Goal: Book appointment/travel/reservation

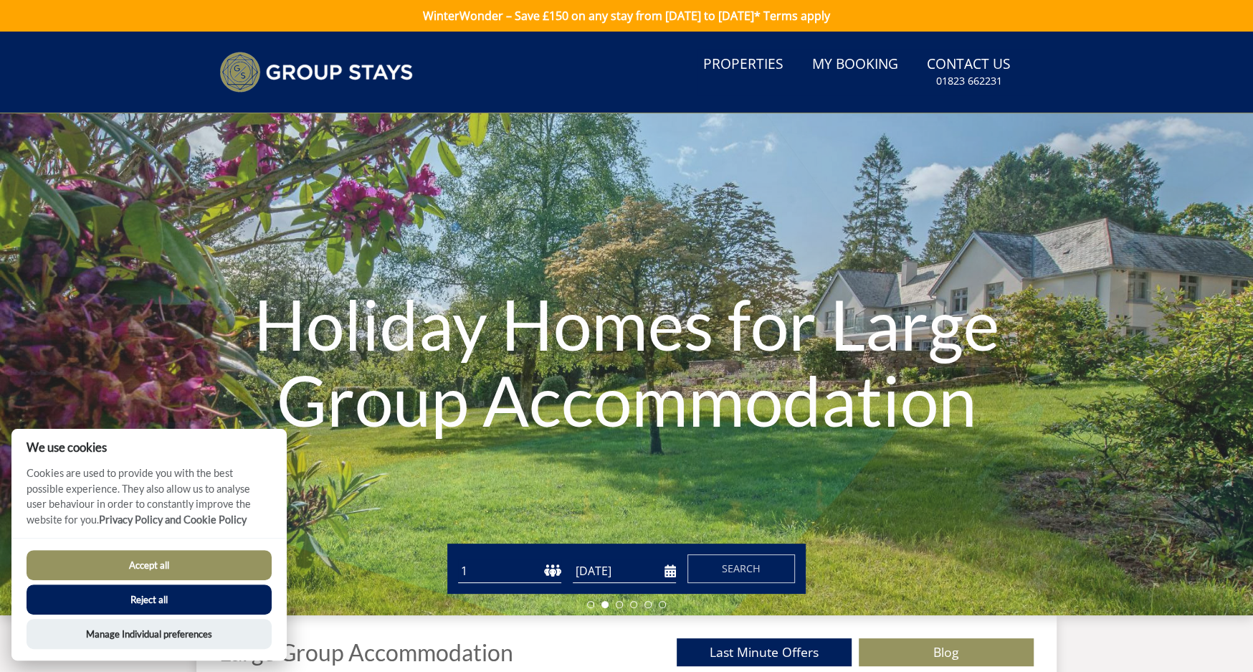
click at [545, 573] on select "1 2 3 4 5 6 7 8 9 10 11 12 13 14 15 16 17 18 19 20 21 22 23 24 25 26 27 28 29 3…" at bounding box center [509, 571] width 103 height 24
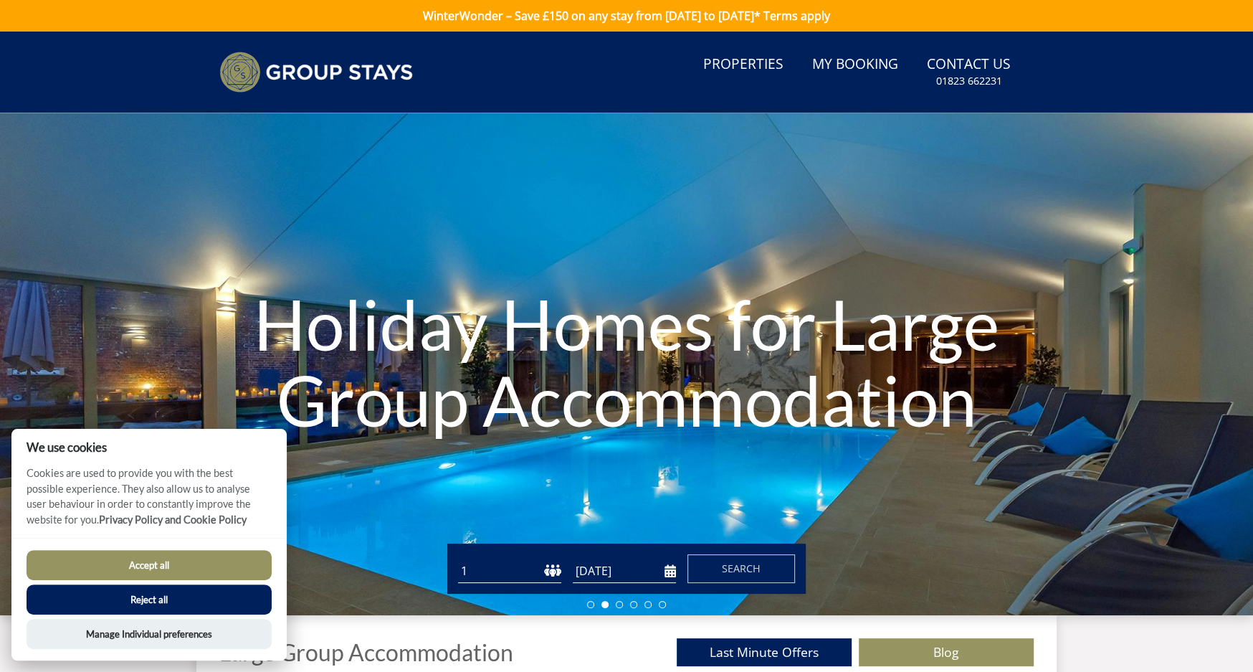
select select "8"
click at [458, 559] on select "1 2 3 4 5 6 7 8 9 10 11 12 13 14 15 16 17 18 19 20 21 22 23 24 25 26 27 28 29 3…" at bounding box center [509, 571] width 103 height 24
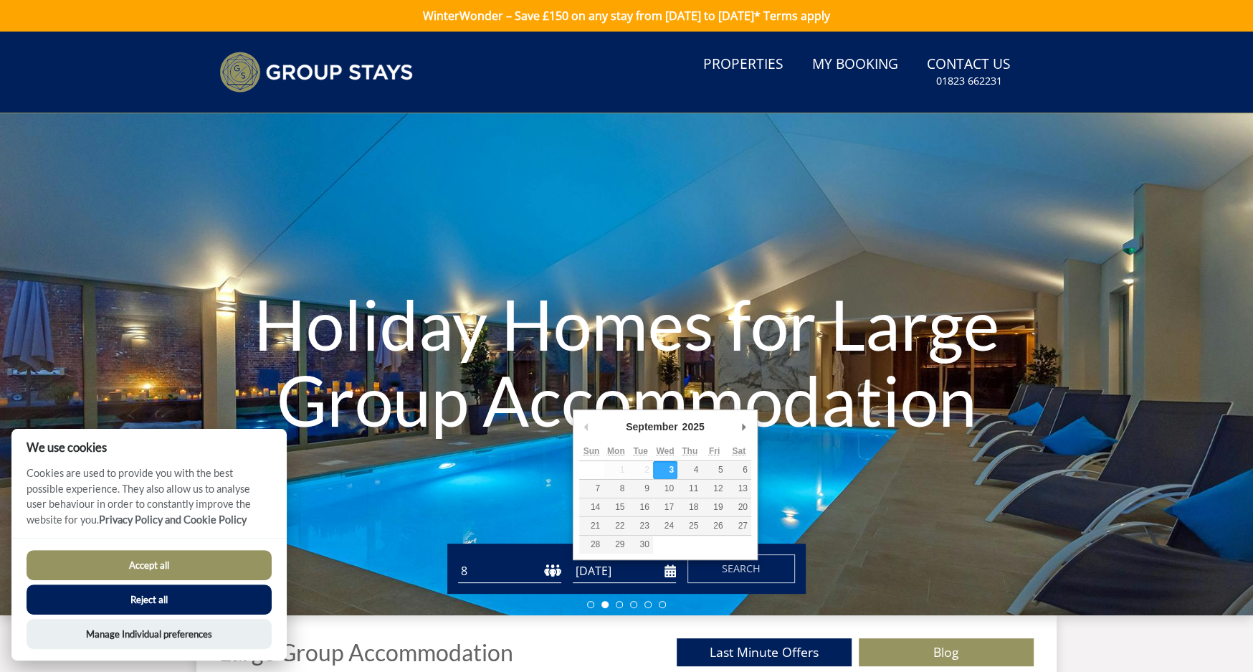
click at [629, 575] on input "[DATE]" at bounding box center [624, 571] width 103 height 24
type input "[DATE]"
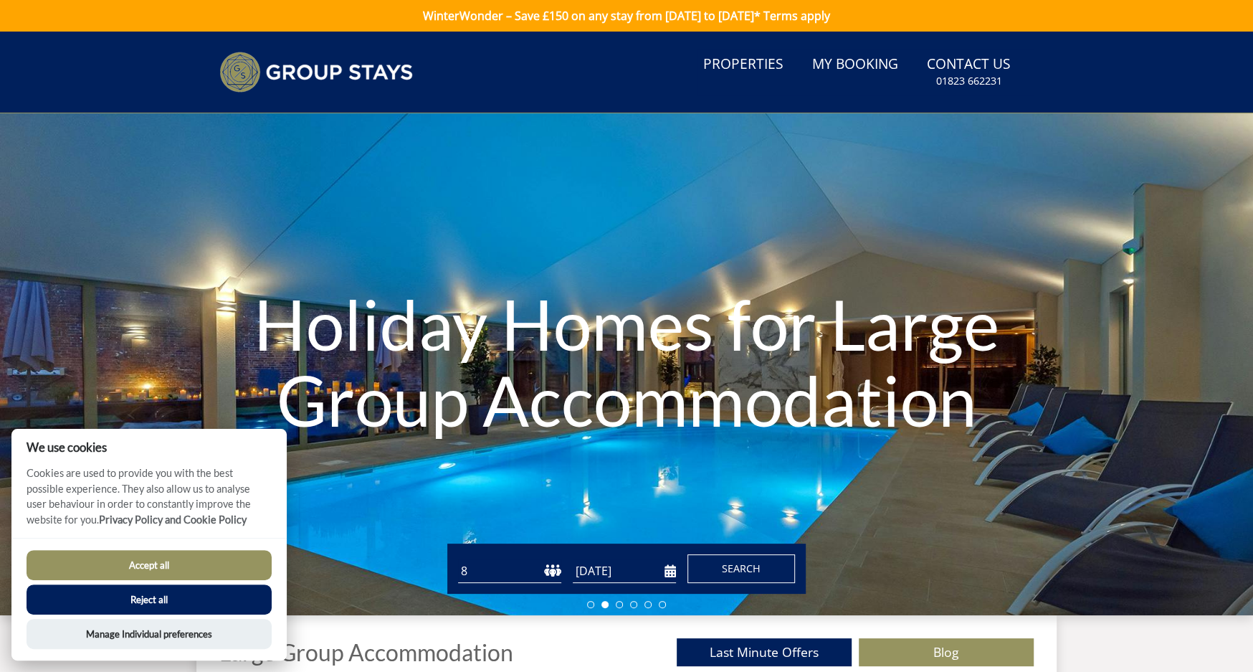
click at [719, 571] on button "Search" at bounding box center [741, 568] width 108 height 29
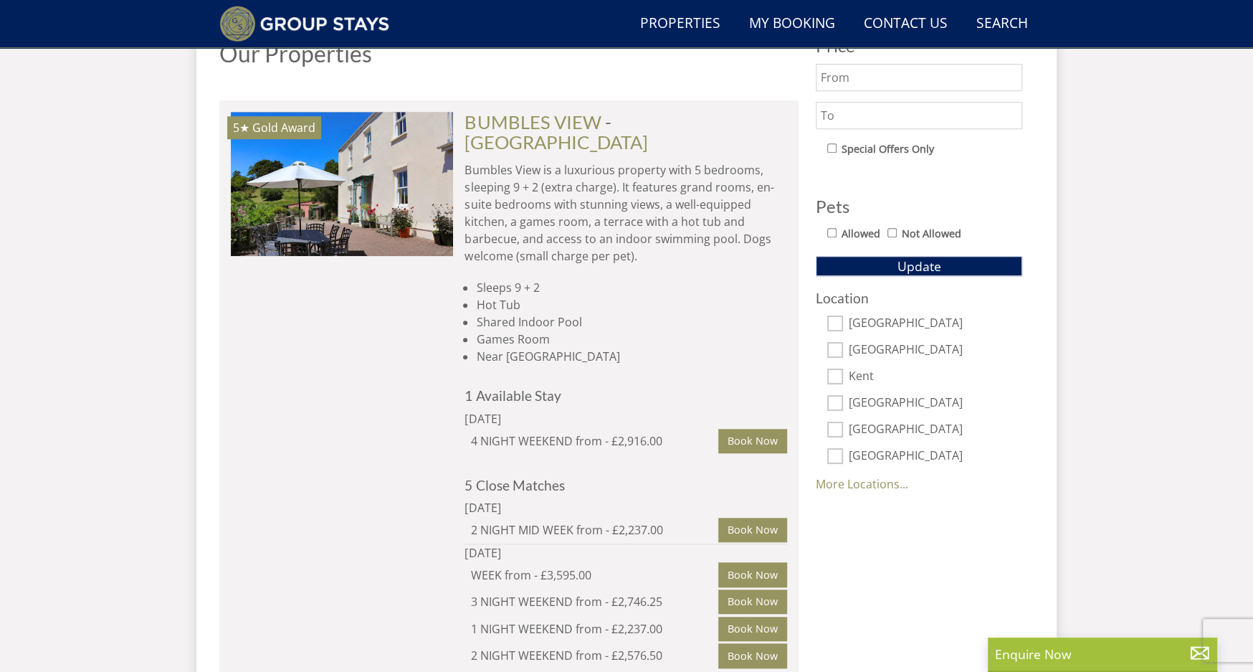
scroll to position [631, 0]
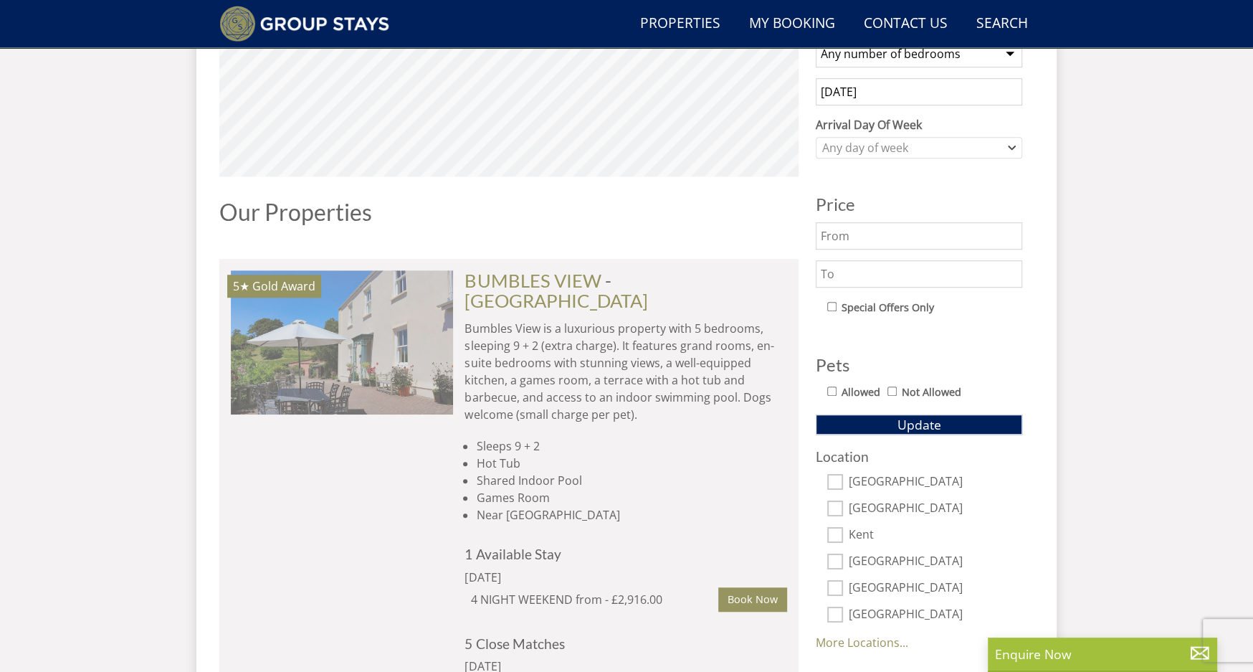
click at [278, 325] on img at bounding box center [342, 341] width 222 height 143
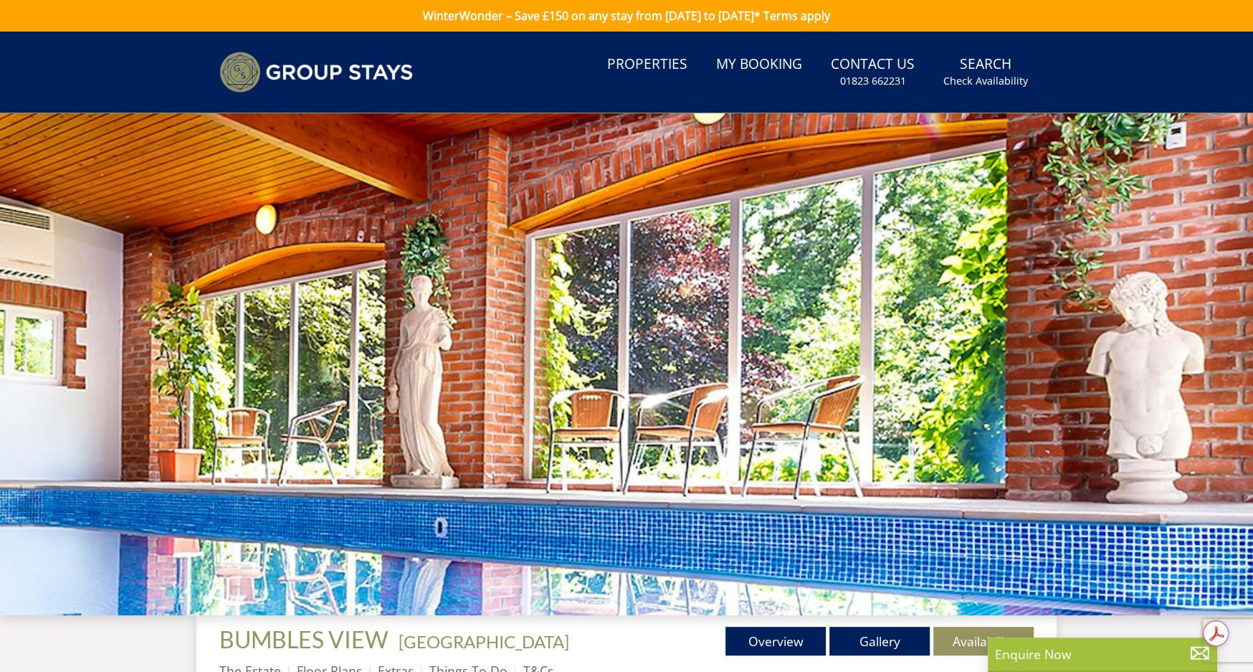
click at [1168, 390] on div at bounding box center [626, 364] width 1253 height 502
drag, startPoint x: 875, startPoint y: 635, endPoint x: 874, endPoint y: 624, distance: 10.8
click at [875, 634] on link "Gallery" at bounding box center [879, 640] width 100 height 29
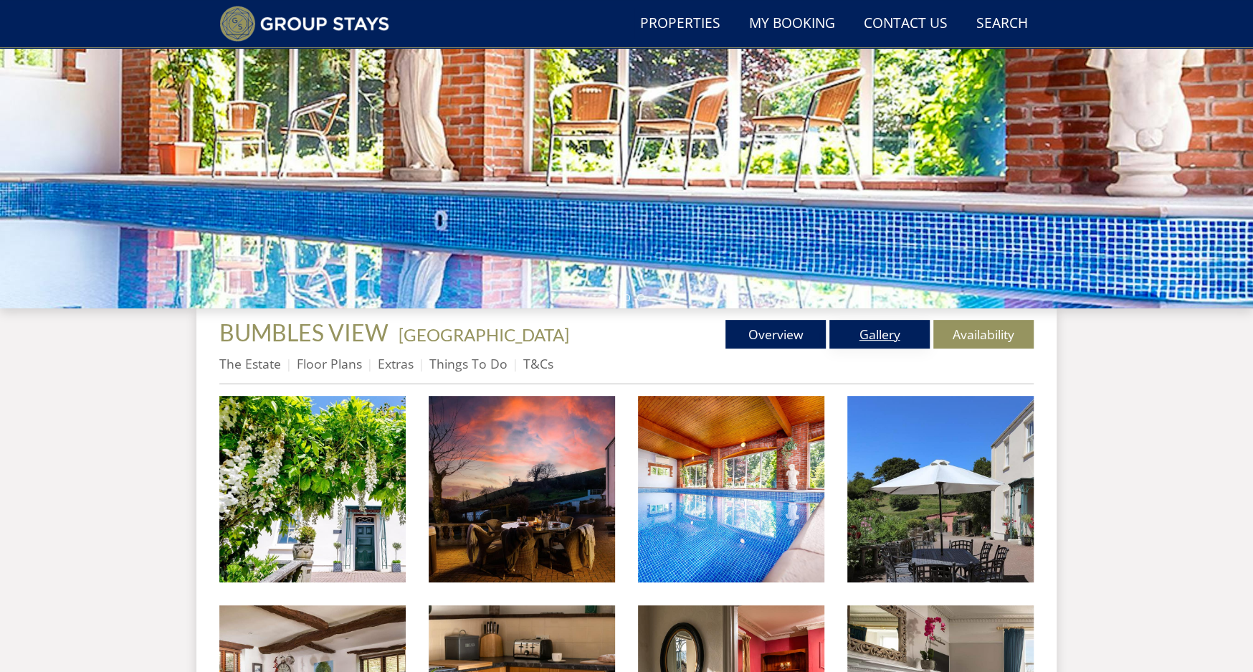
scroll to position [560, 0]
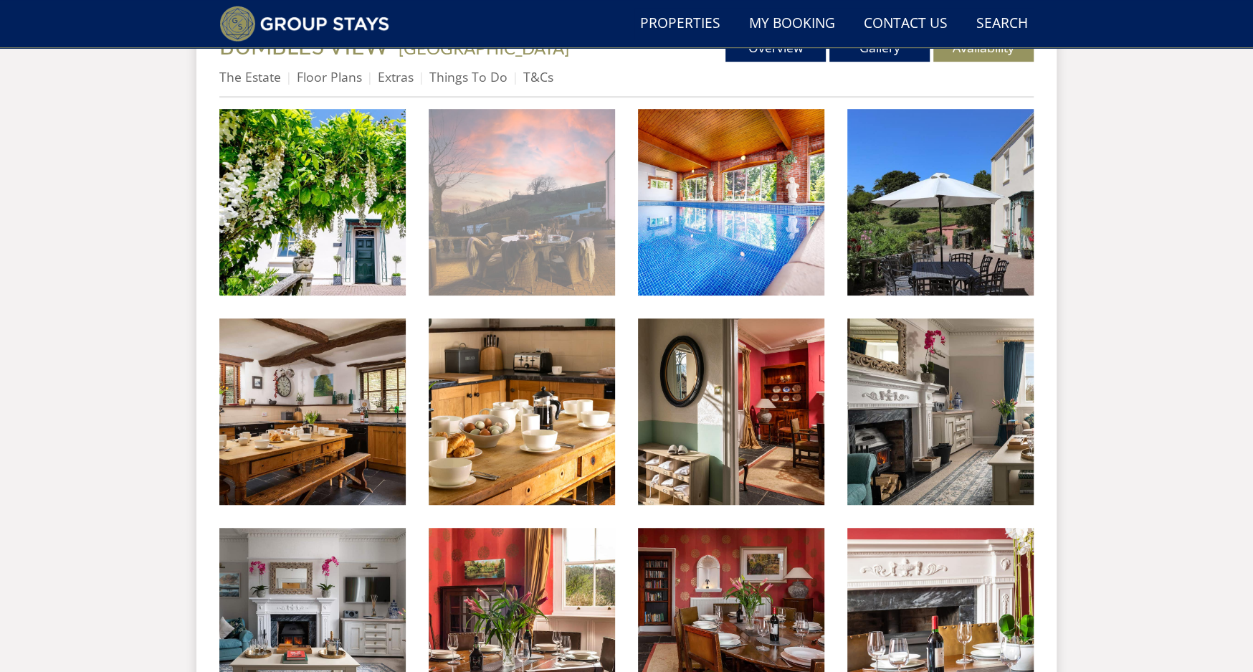
click at [597, 231] on img at bounding box center [522, 202] width 186 height 186
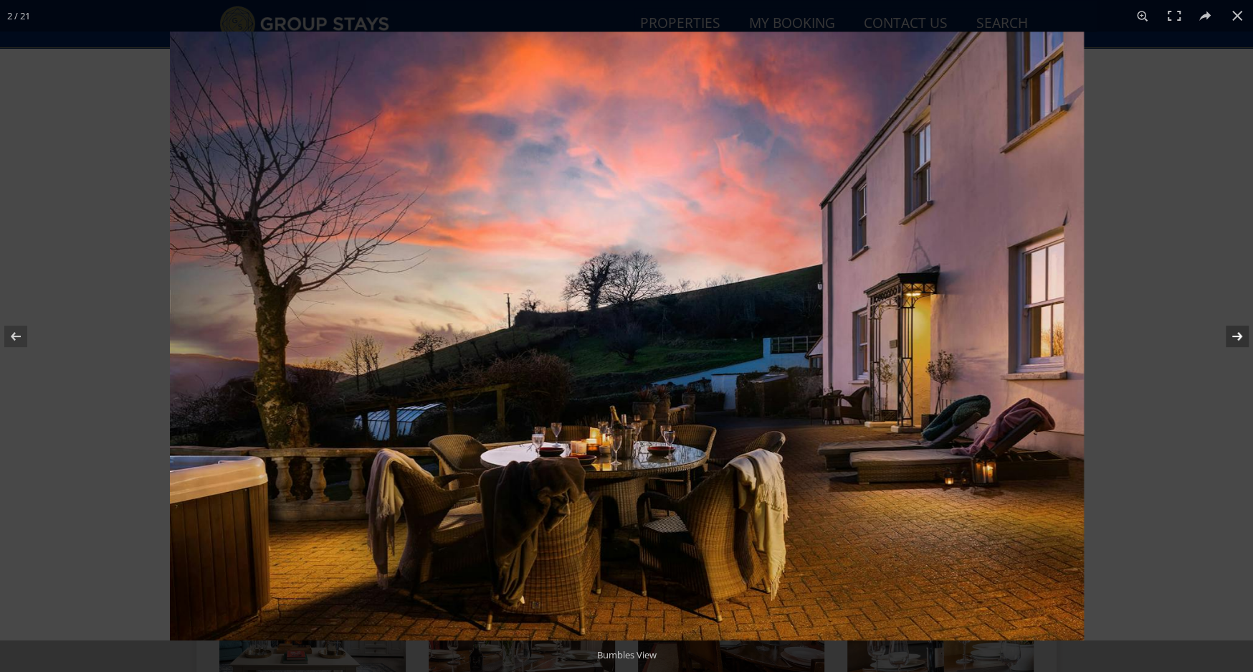
click at [1236, 337] on button at bounding box center [1228, 336] width 50 height 72
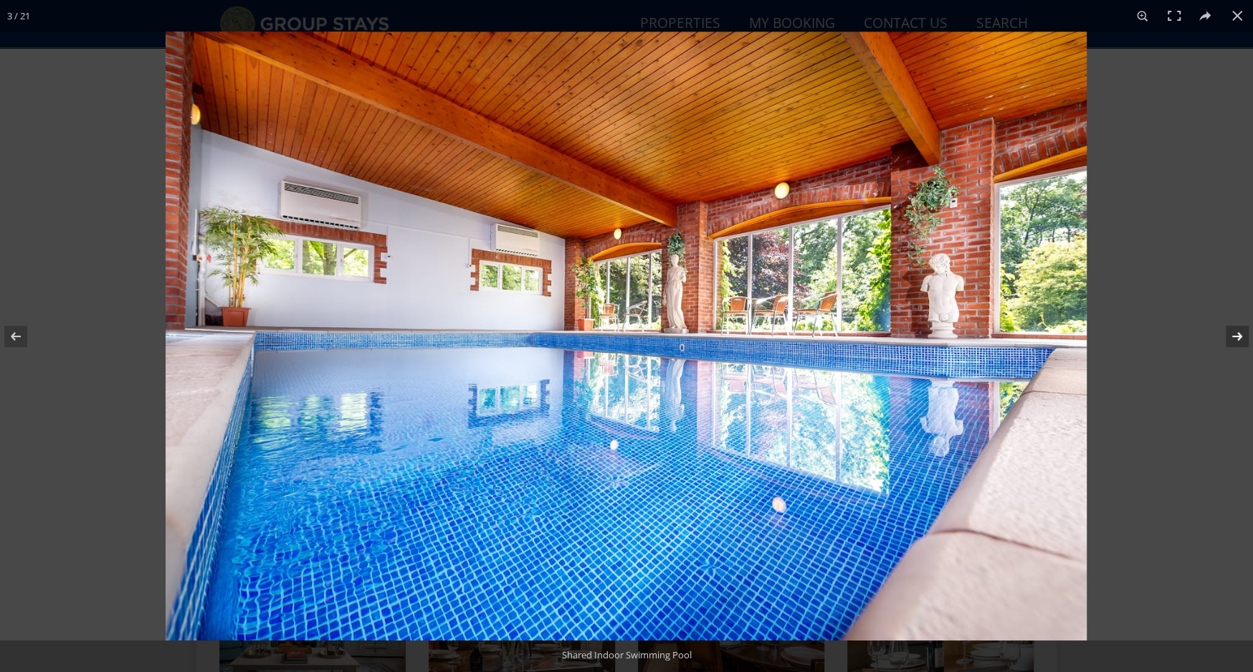
click at [1236, 337] on button at bounding box center [1228, 336] width 50 height 72
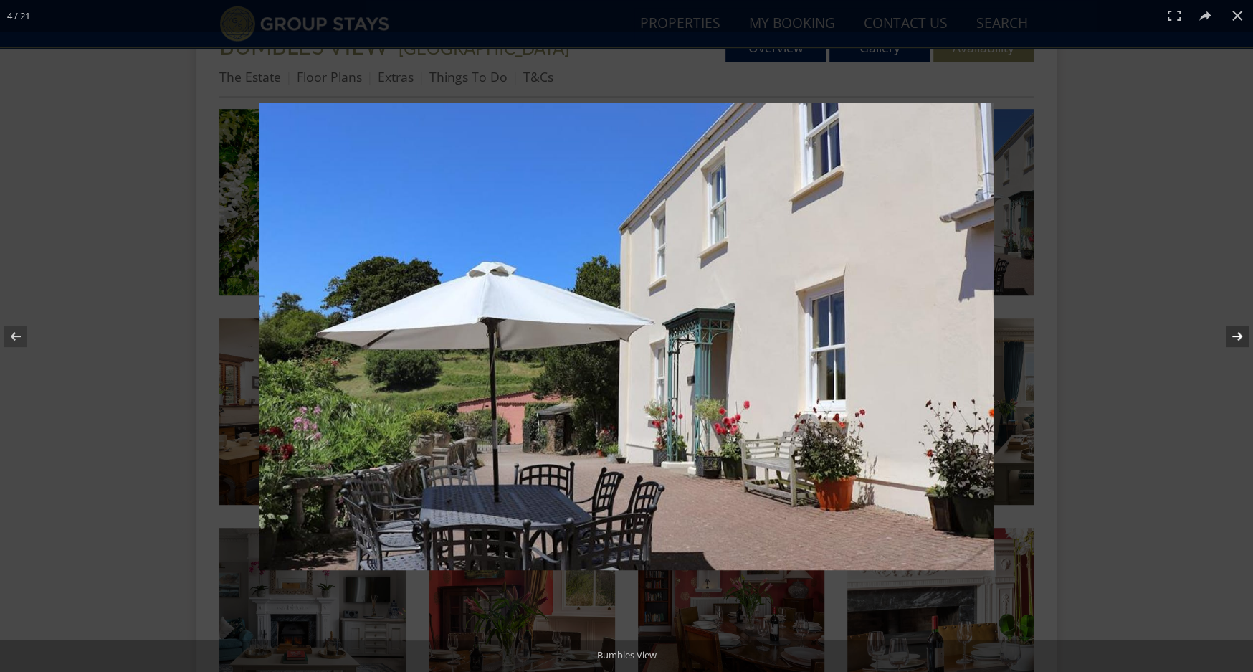
click at [1236, 337] on button at bounding box center [1228, 336] width 50 height 72
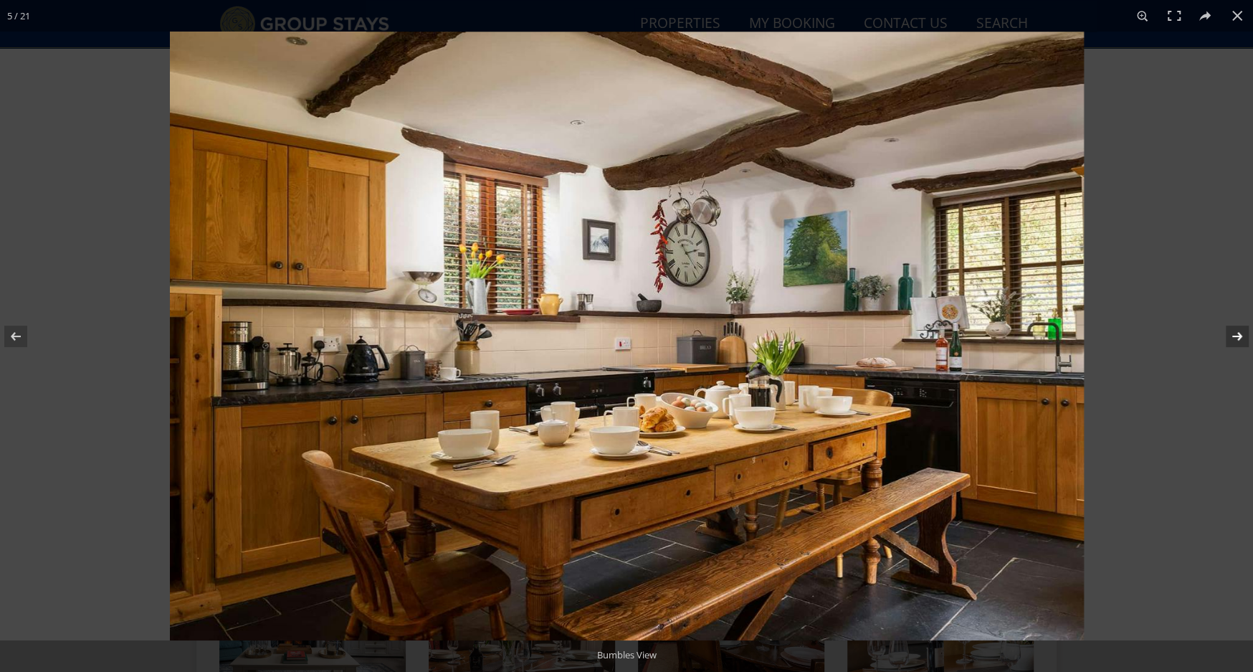
click at [1236, 337] on button at bounding box center [1228, 336] width 50 height 72
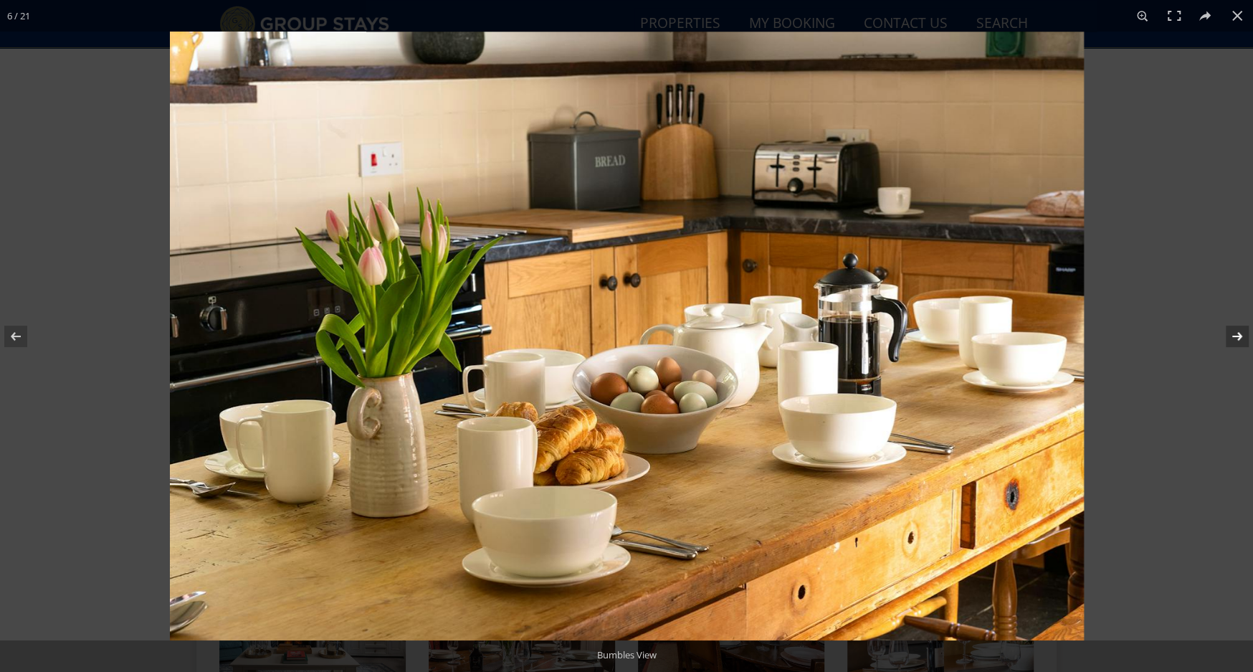
click at [1236, 337] on button at bounding box center [1228, 336] width 50 height 72
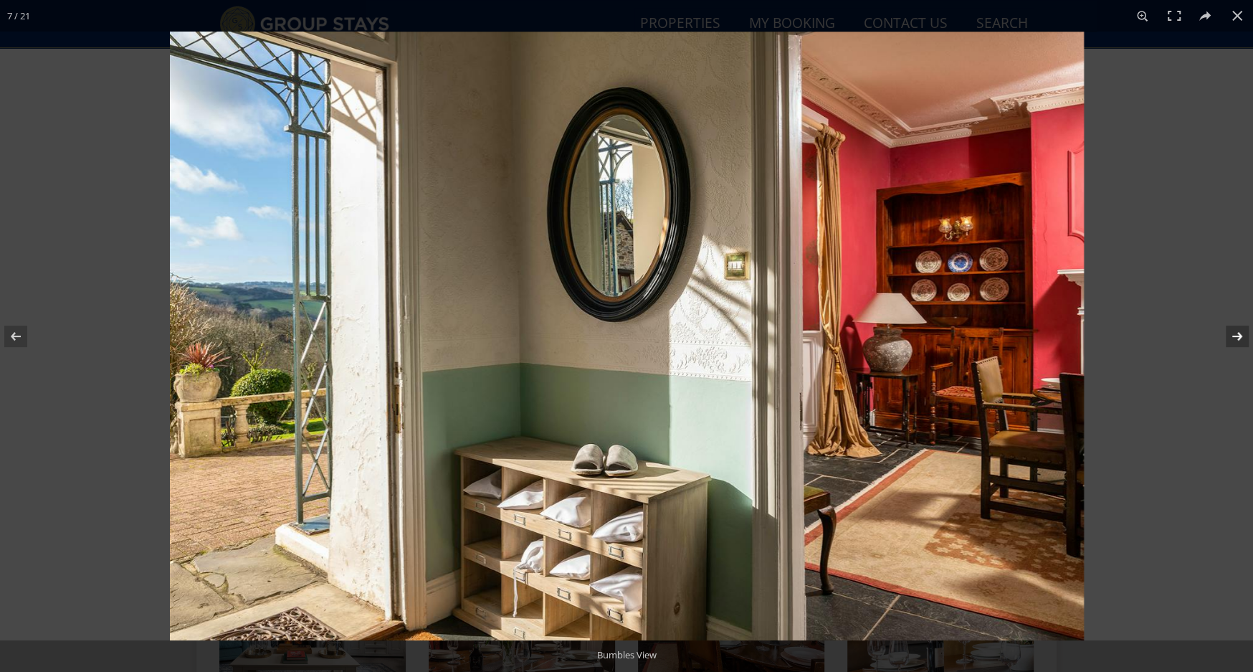
click at [1236, 337] on button at bounding box center [1228, 336] width 50 height 72
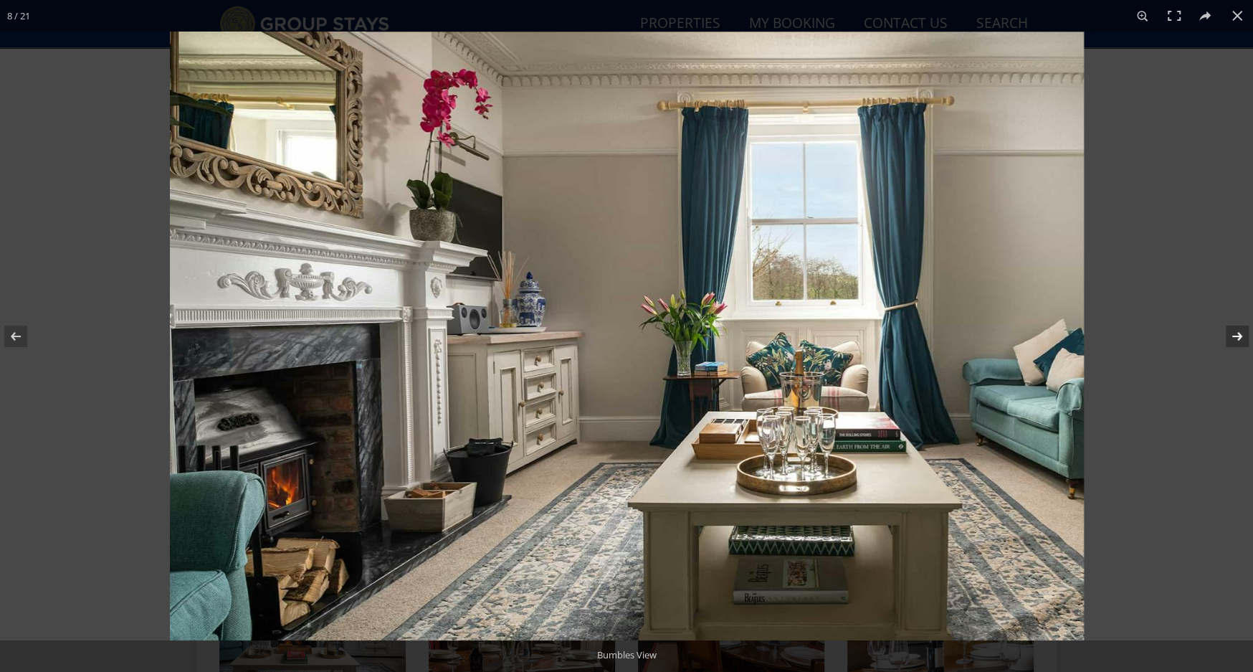
click at [1236, 337] on button at bounding box center [1228, 336] width 50 height 72
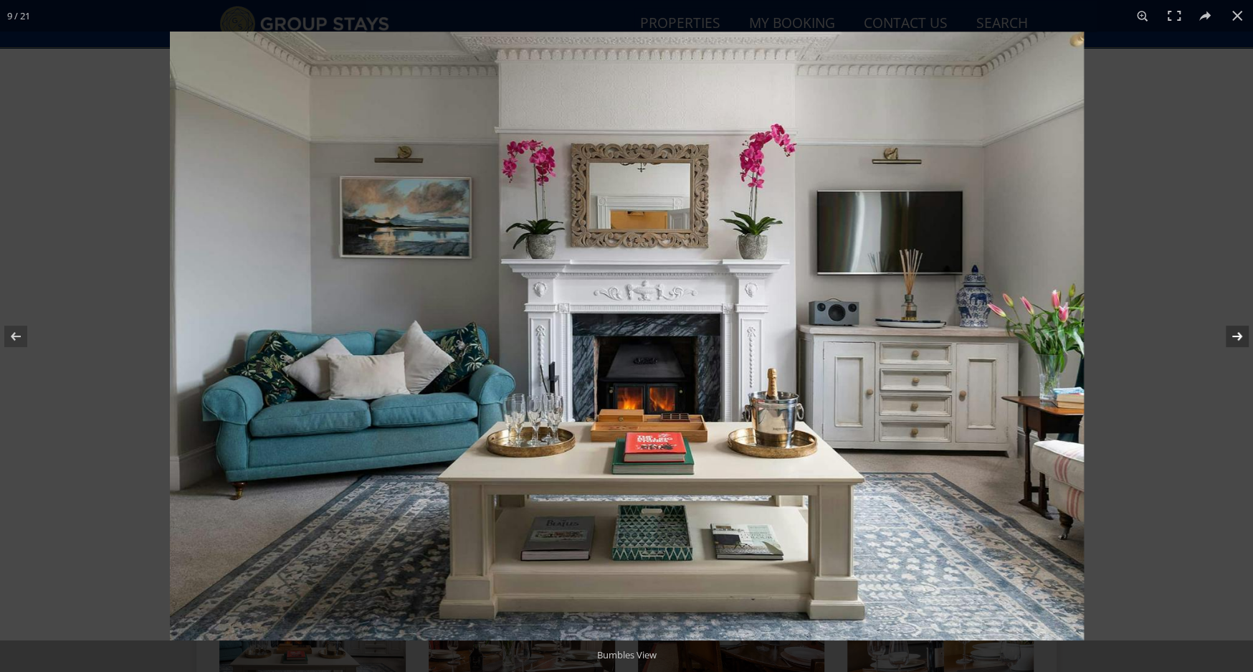
click at [1236, 337] on button at bounding box center [1228, 336] width 50 height 72
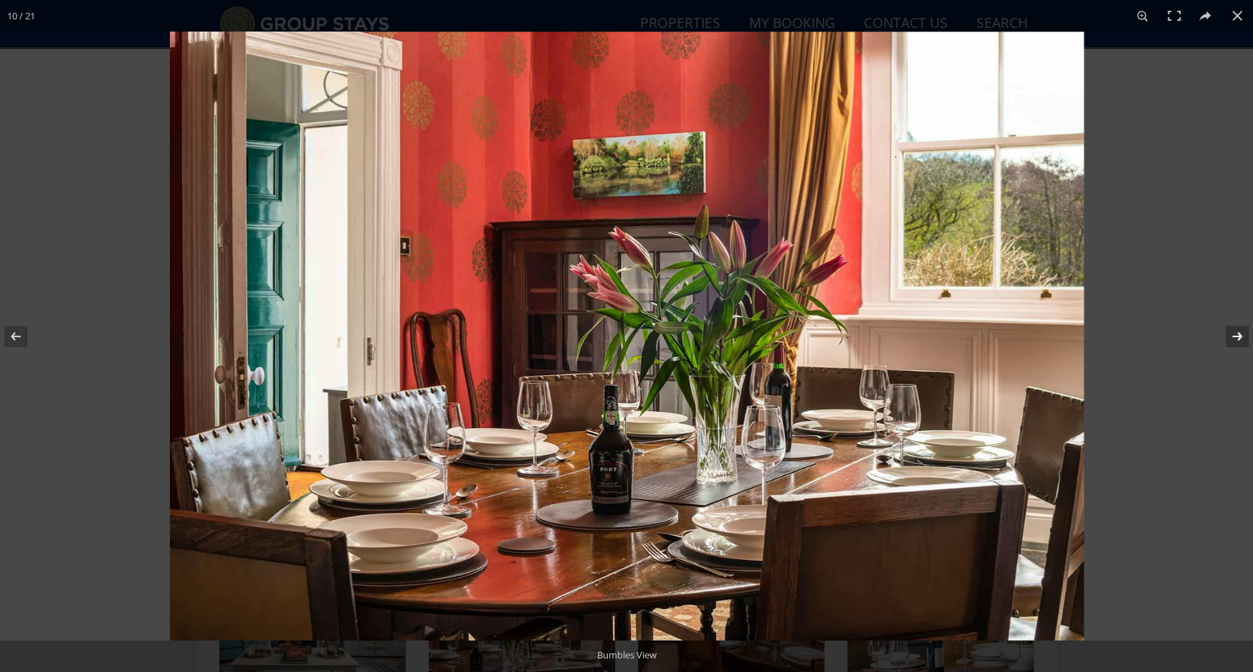
click at [1236, 337] on button at bounding box center [1228, 336] width 50 height 72
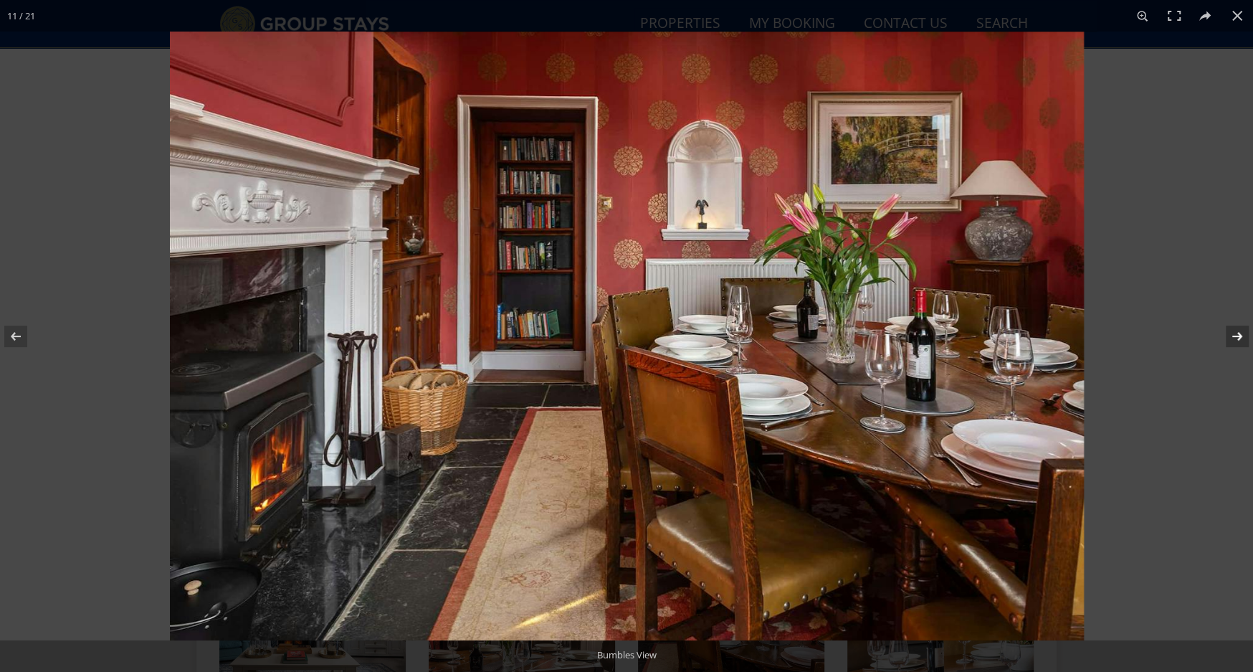
click at [1236, 337] on button at bounding box center [1228, 336] width 50 height 72
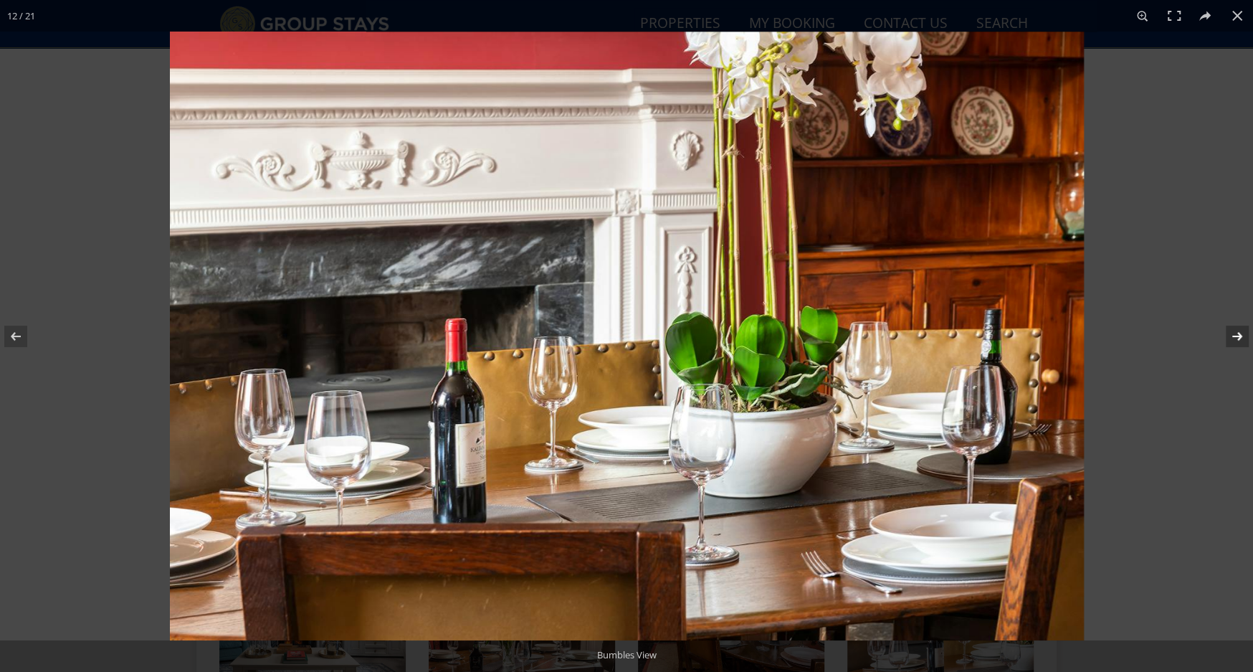
click at [1236, 337] on button at bounding box center [1228, 336] width 50 height 72
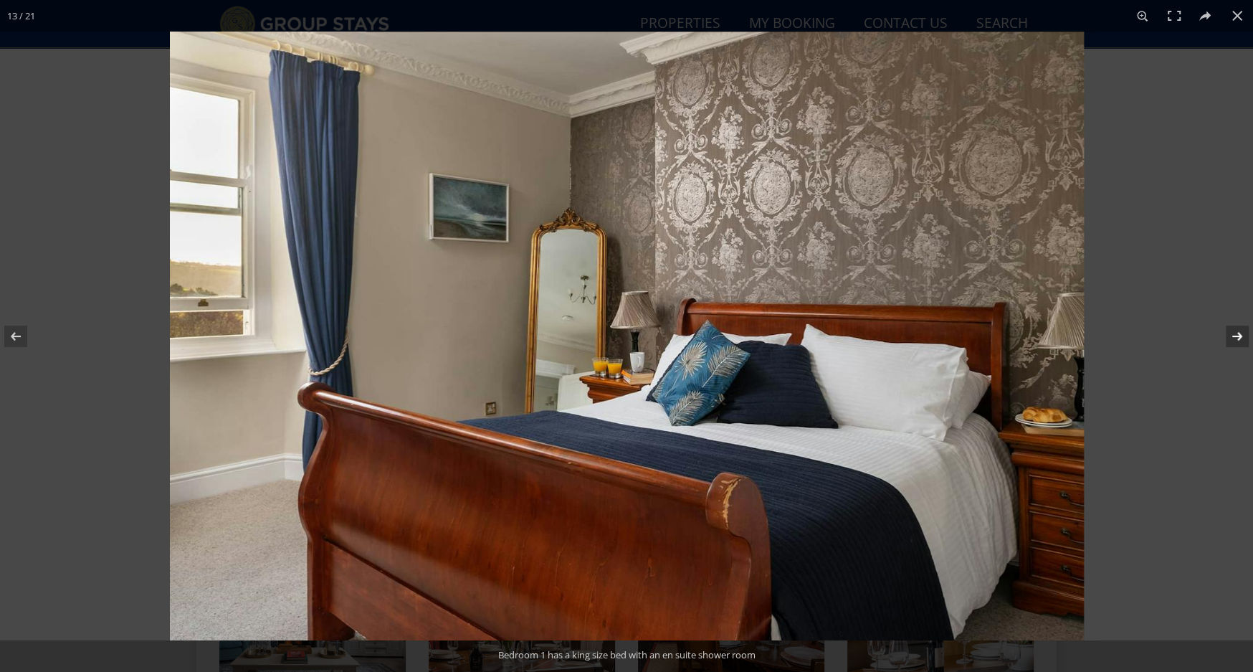
click at [1236, 337] on button at bounding box center [1228, 336] width 50 height 72
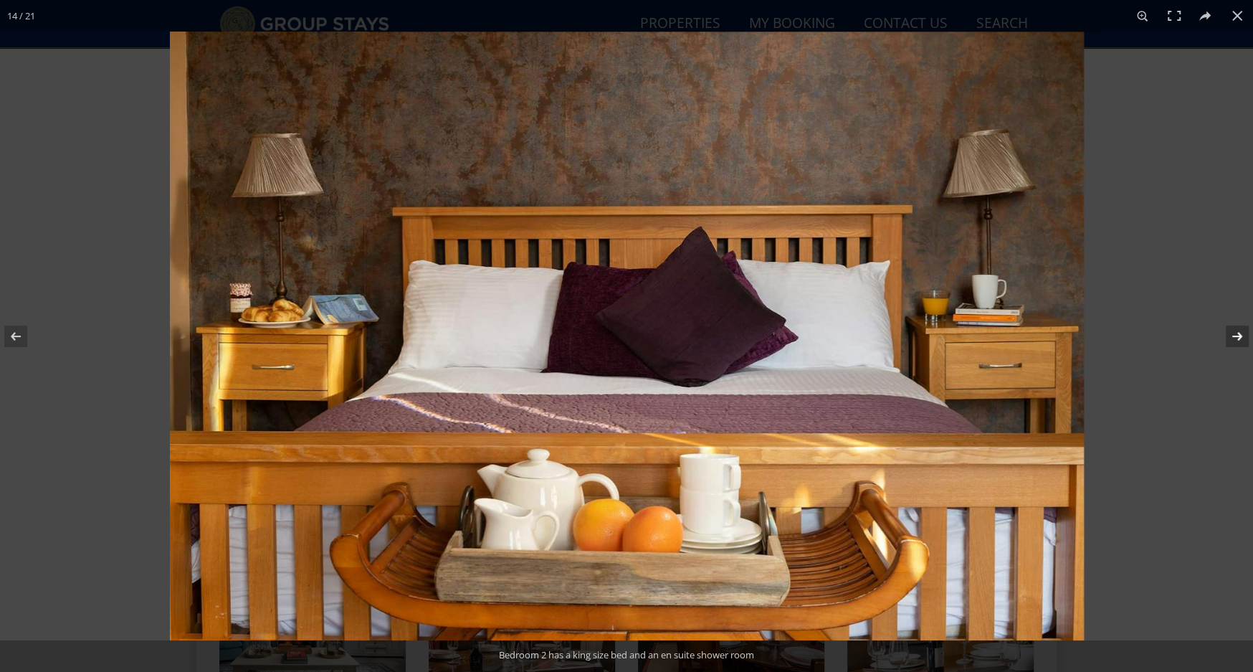
click at [1236, 337] on button at bounding box center [1228, 336] width 50 height 72
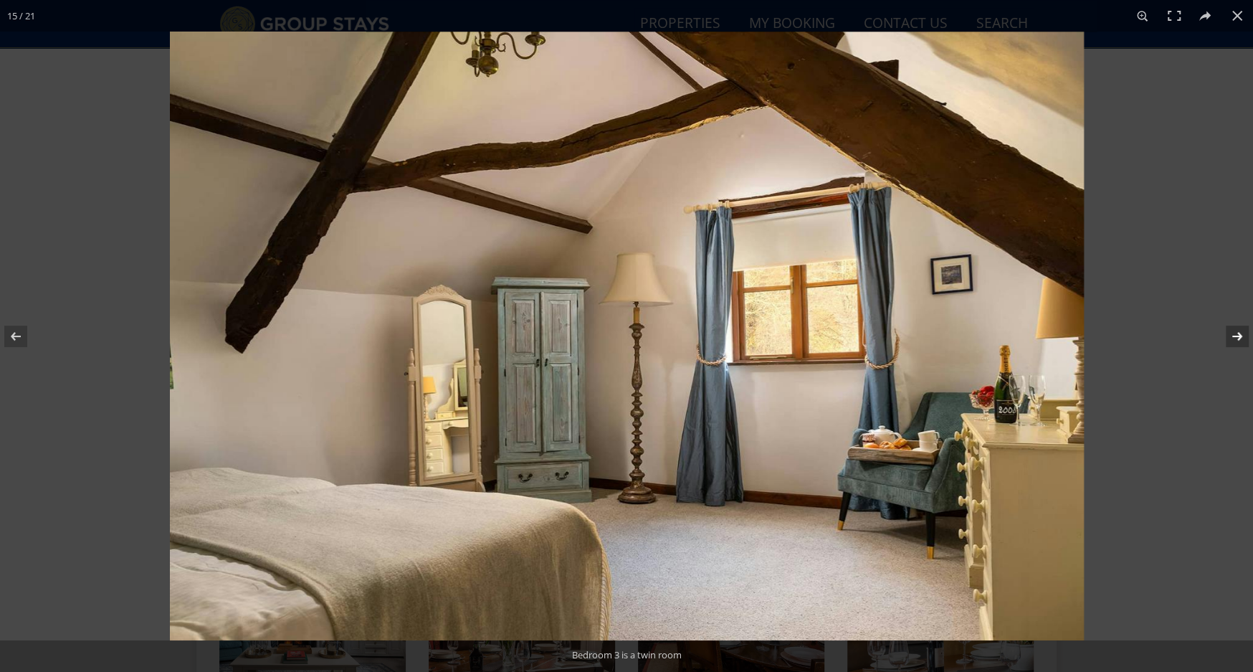
click at [1236, 337] on button at bounding box center [1228, 336] width 50 height 72
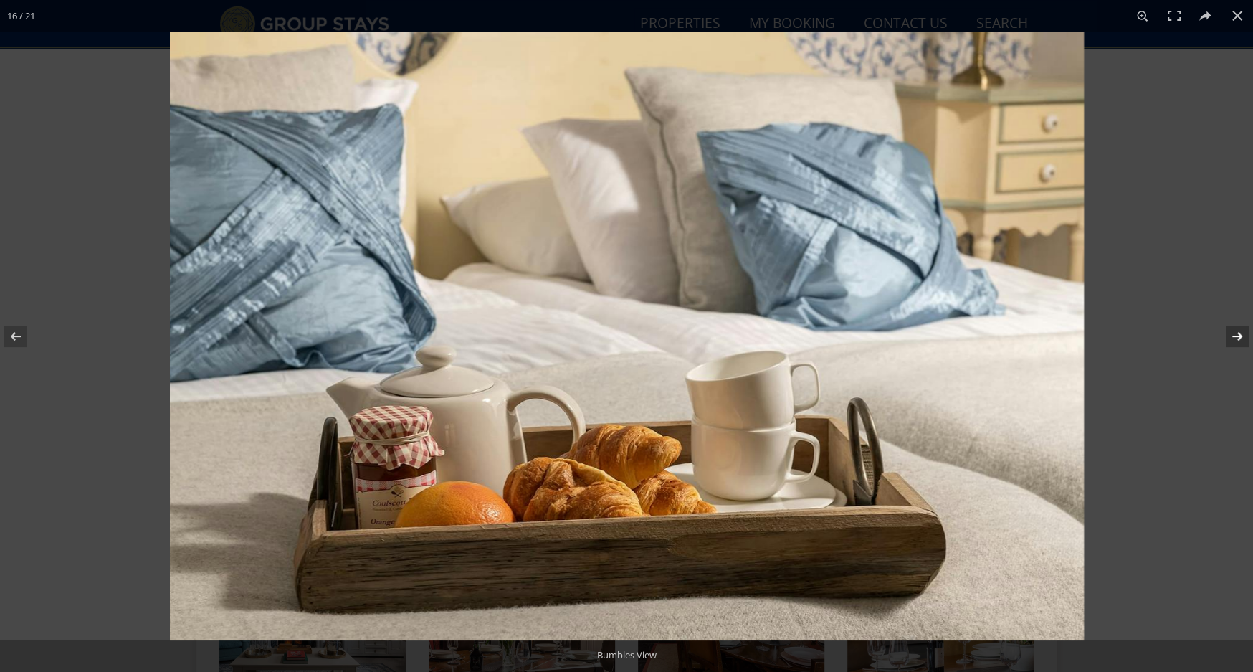
click at [1236, 337] on button at bounding box center [1228, 336] width 50 height 72
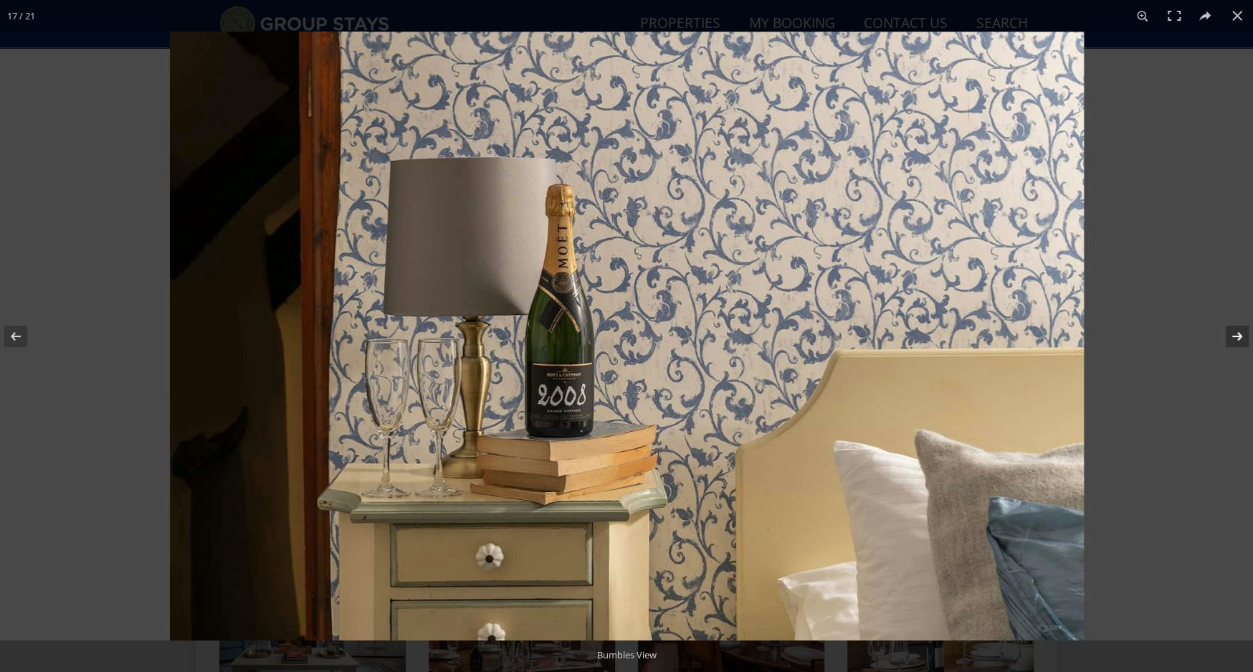
click at [1236, 337] on button at bounding box center [1228, 336] width 50 height 72
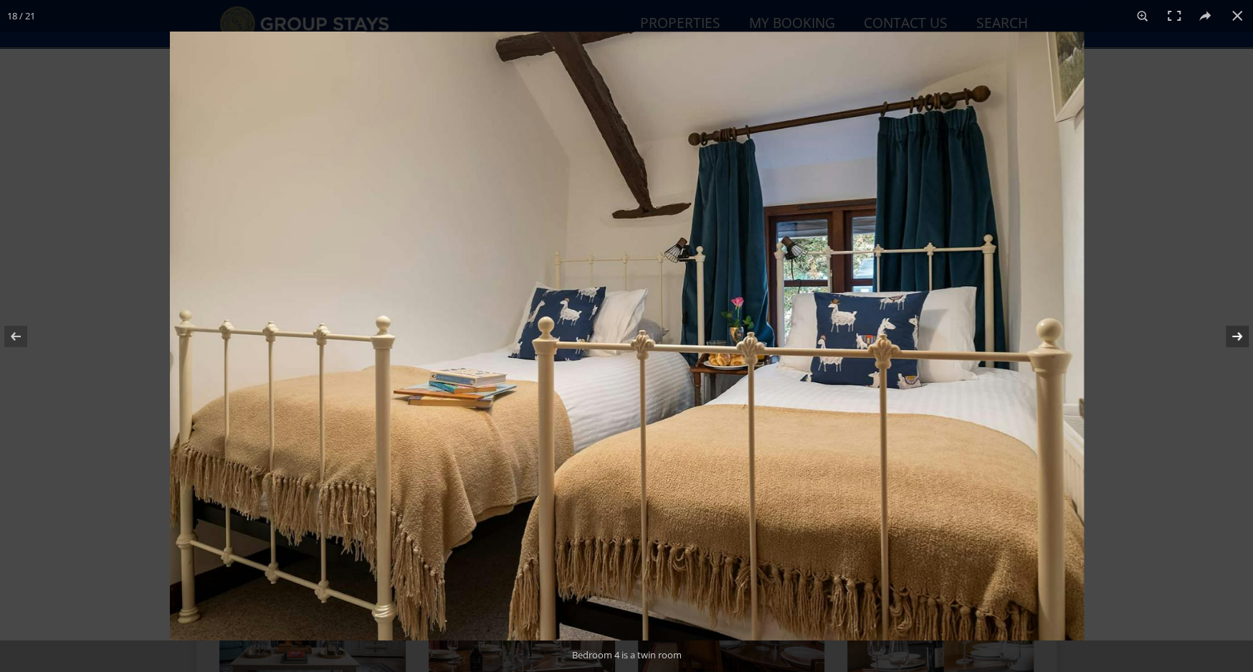
click at [1236, 337] on button at bounding box center [1228, 336] width 50 height 72
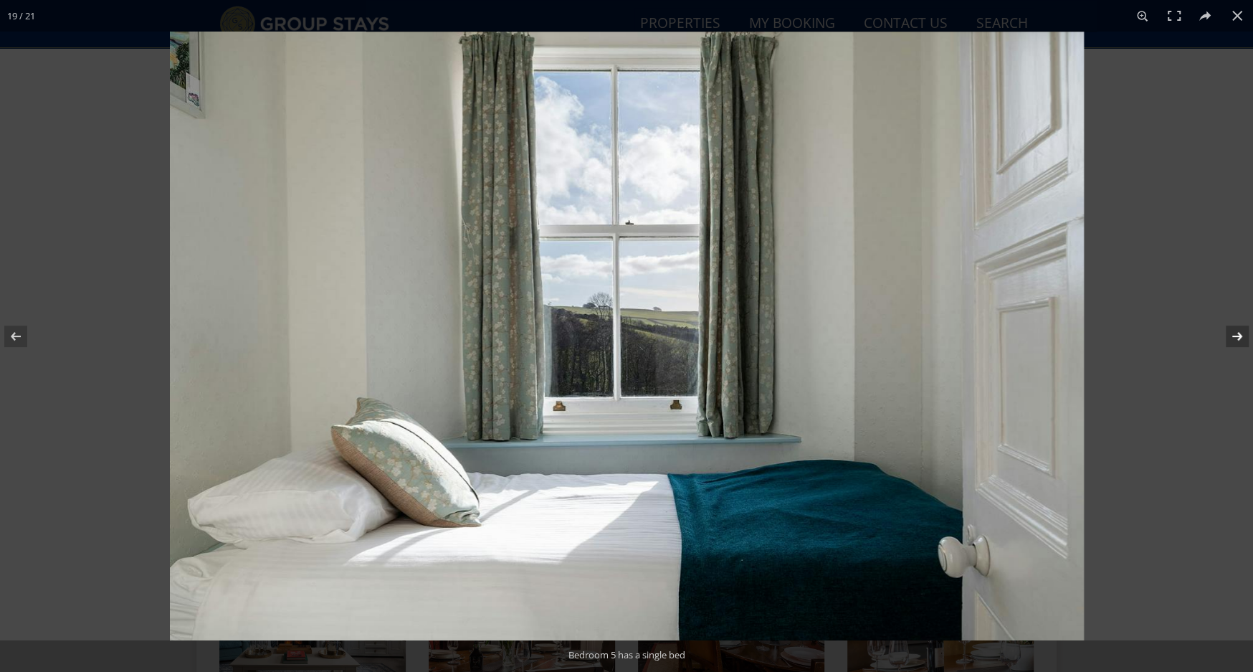
click at [1236, 337] on button at bounding box center [1228, 336] width 50 height 72
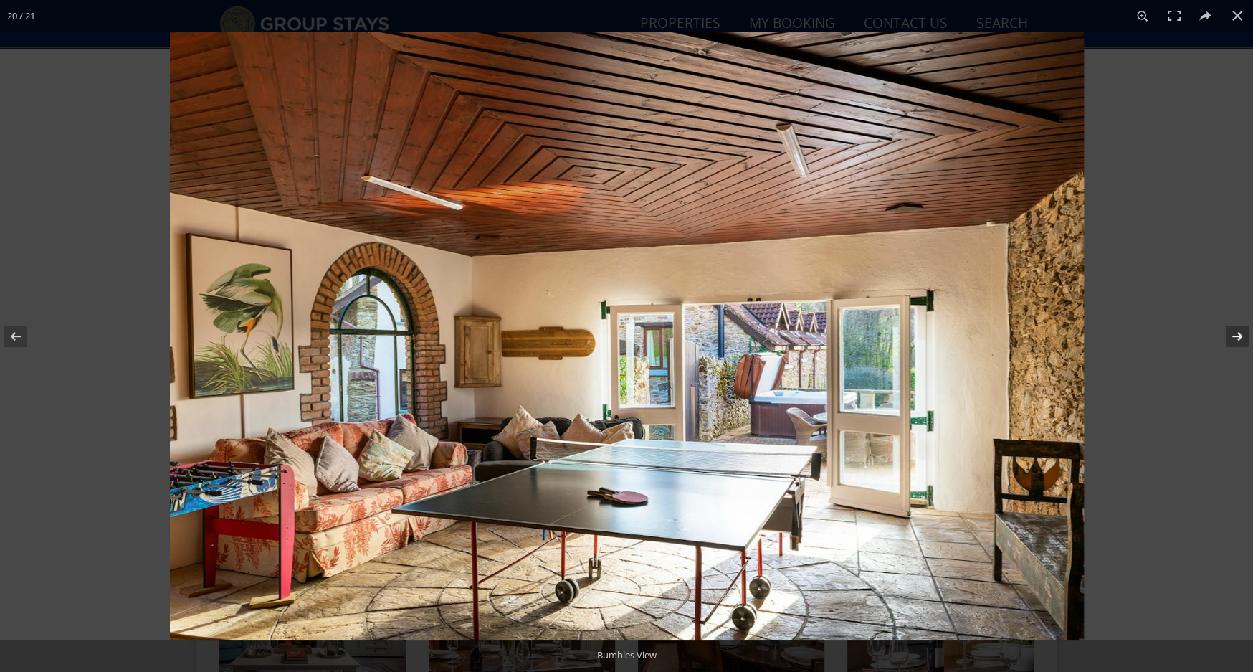
click at [1236, 337] on button at bounding box center [1228, 336] width 50 height 72
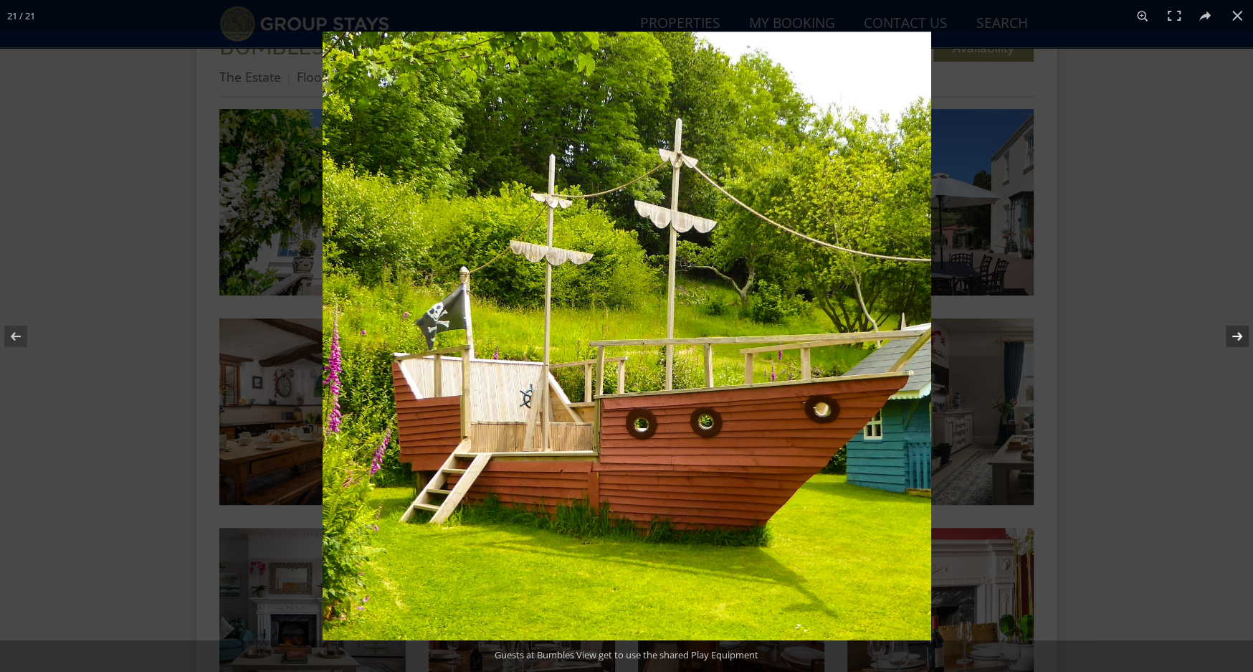
click at [1236, 337] on button at bounding box center [1228, 336] width 50 height 72
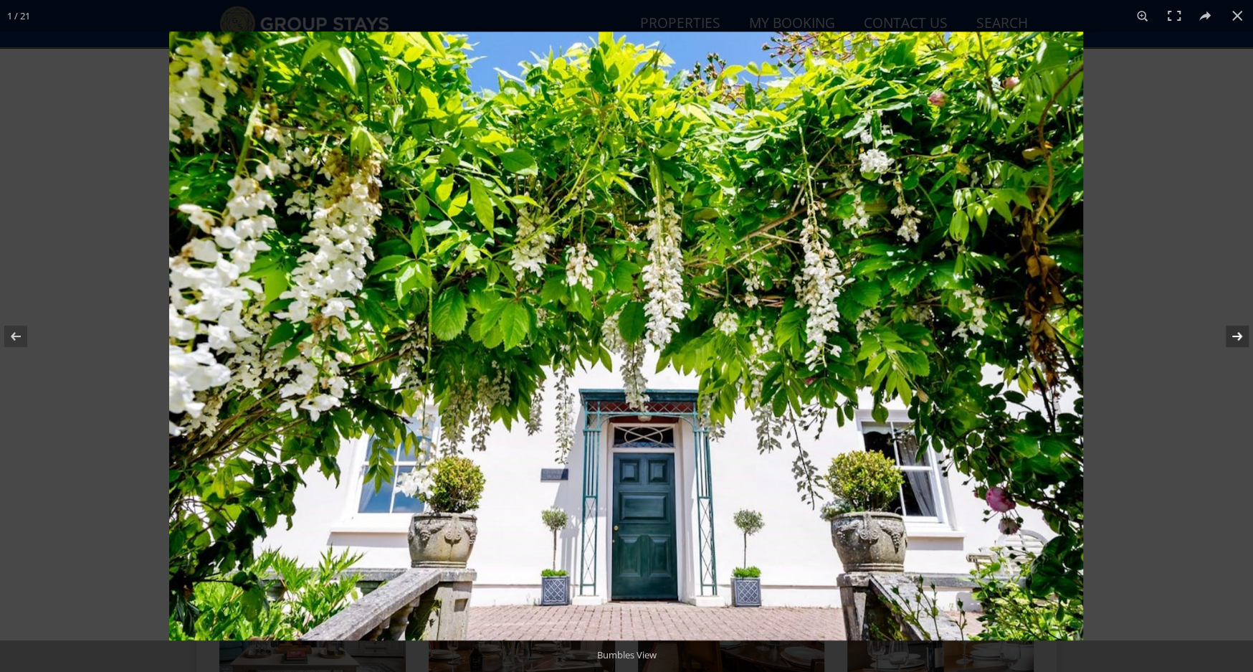
click at [1236, 337] on button at bounding box center [1228, 336] width 50 height 72
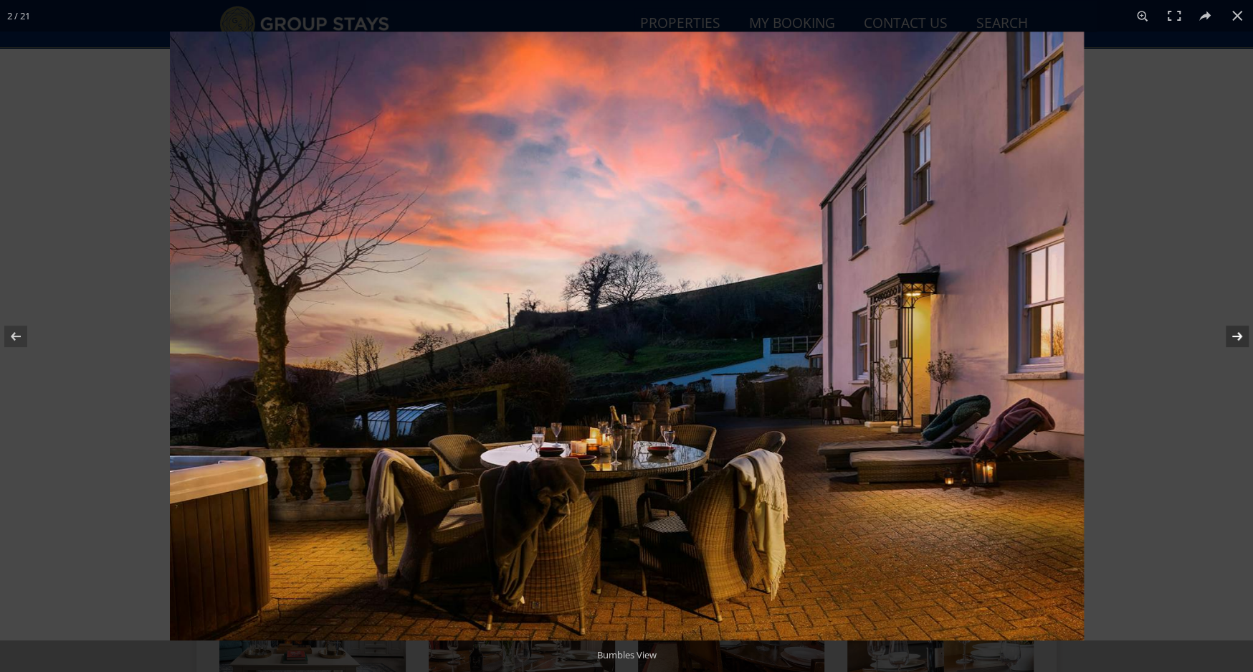
click at [1236, 337] on button at bounding box center [1228, 336] width 50 height 72
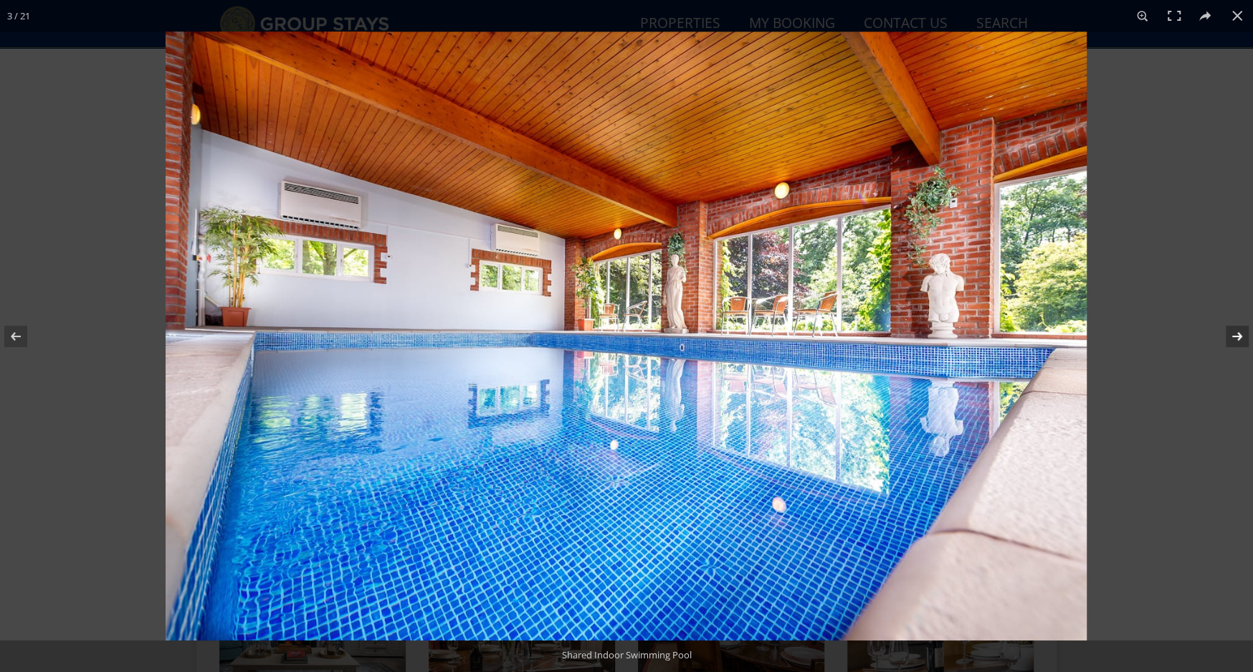
click at [1236, 337] on button at bounding box center [1228, 336] width 50 height 72
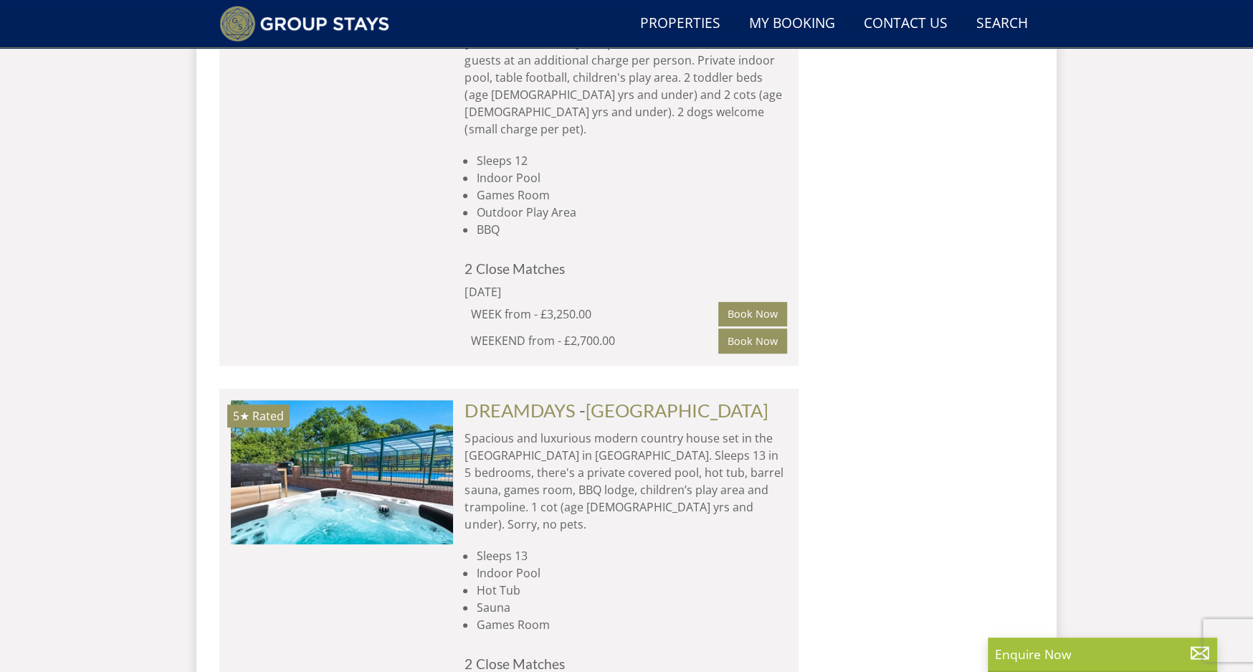
scroll to position [9018, 0]
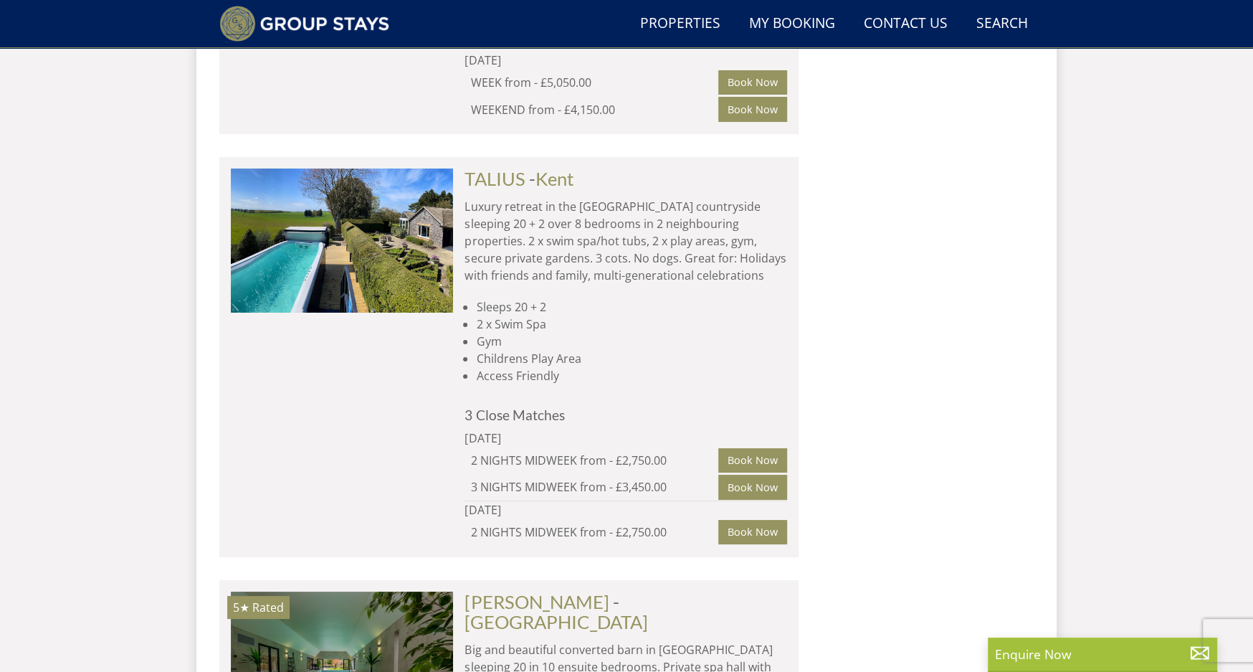
scroll to position [17149, 0]
